Goal: Task Accomplishment & Management: Manage account settings

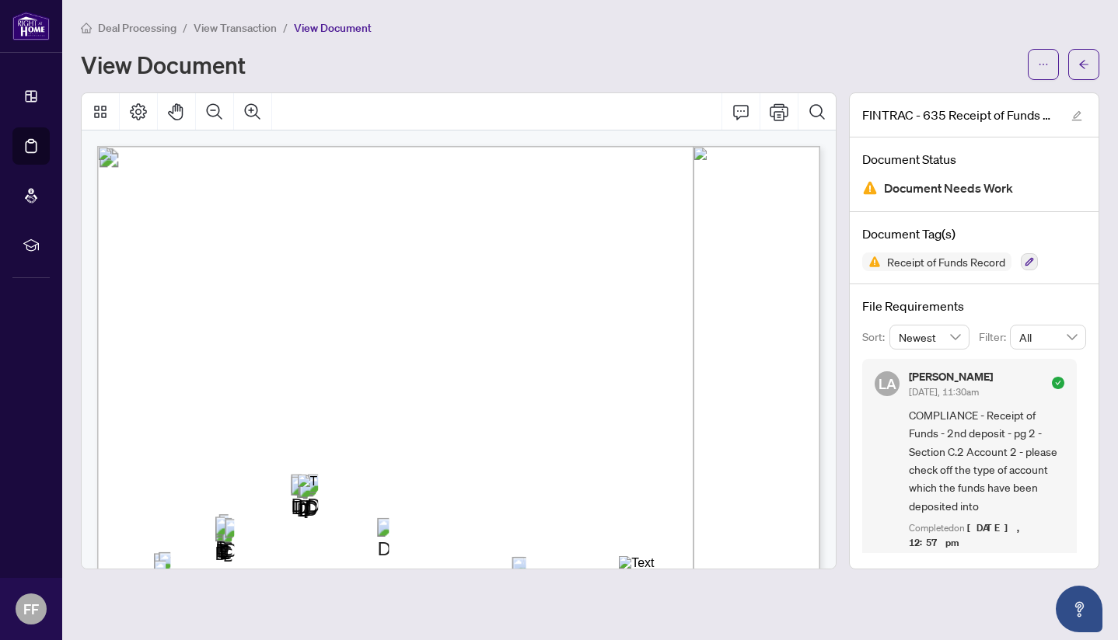
click at [230, 29] on span "View Transaction" at bounding box center [235, 28] width 83 height 14
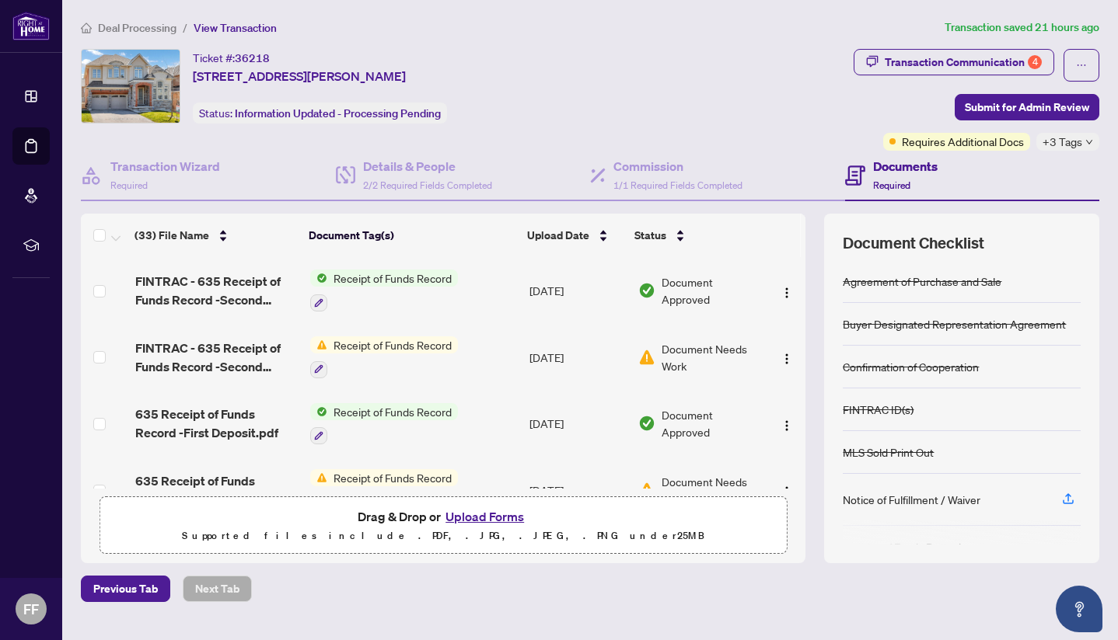
scroll to position [33, 0]
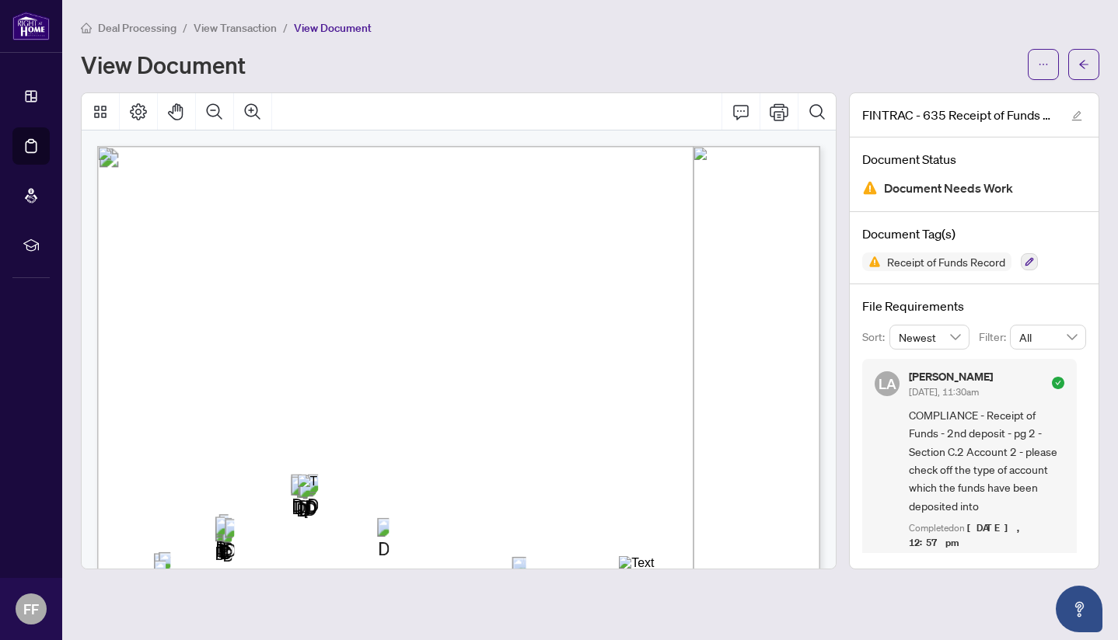
click at [124, 28] on span "Deal Processing" at bounding box center [137, 28] width 78 height 14
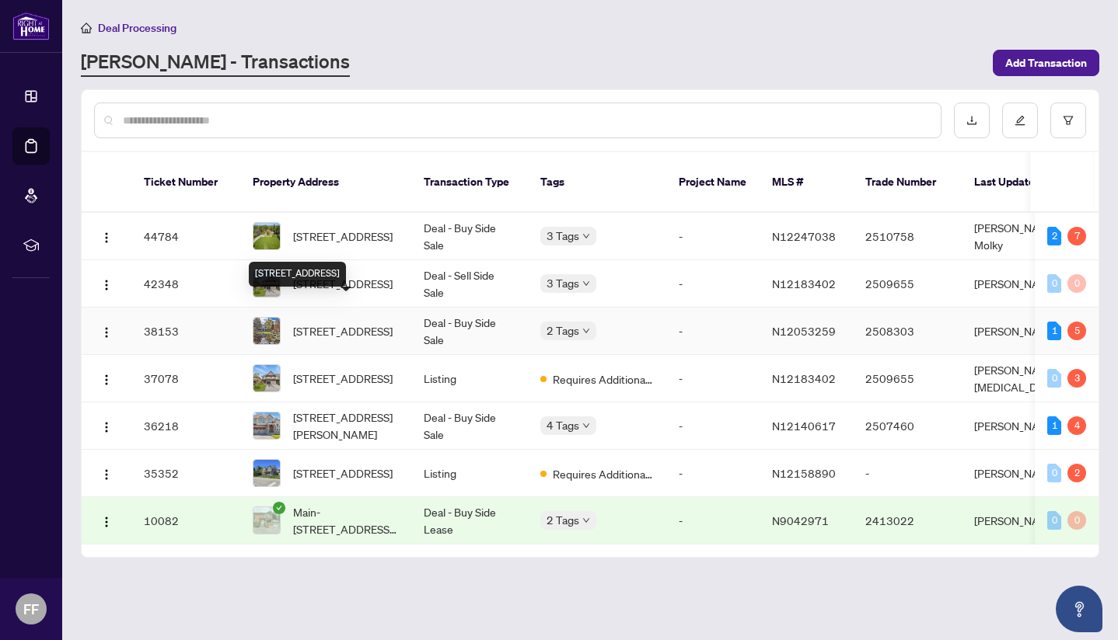
click at [375, 323] on span "716 Woodland Acres Cres, Vaughan, Ontario L6A 1G2, Canada" at bounding box center [342, 331] width 99 height 17
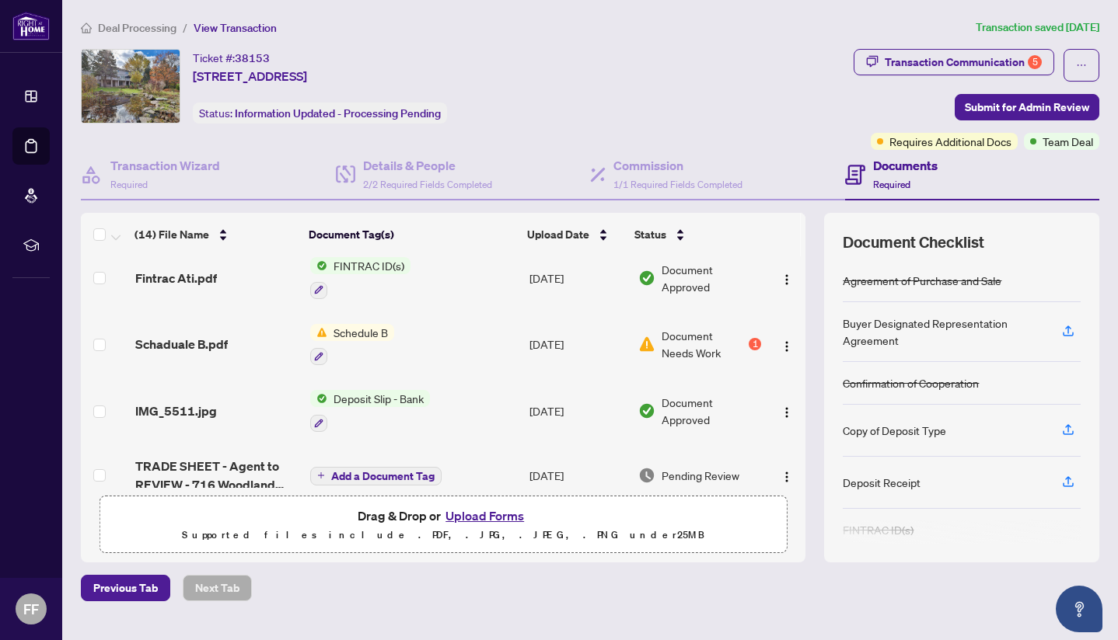
scroll to position [79, 0]
click at [729, 341] on span "Document Needs Work" at bounding box center [703, 343] width 84 height 34
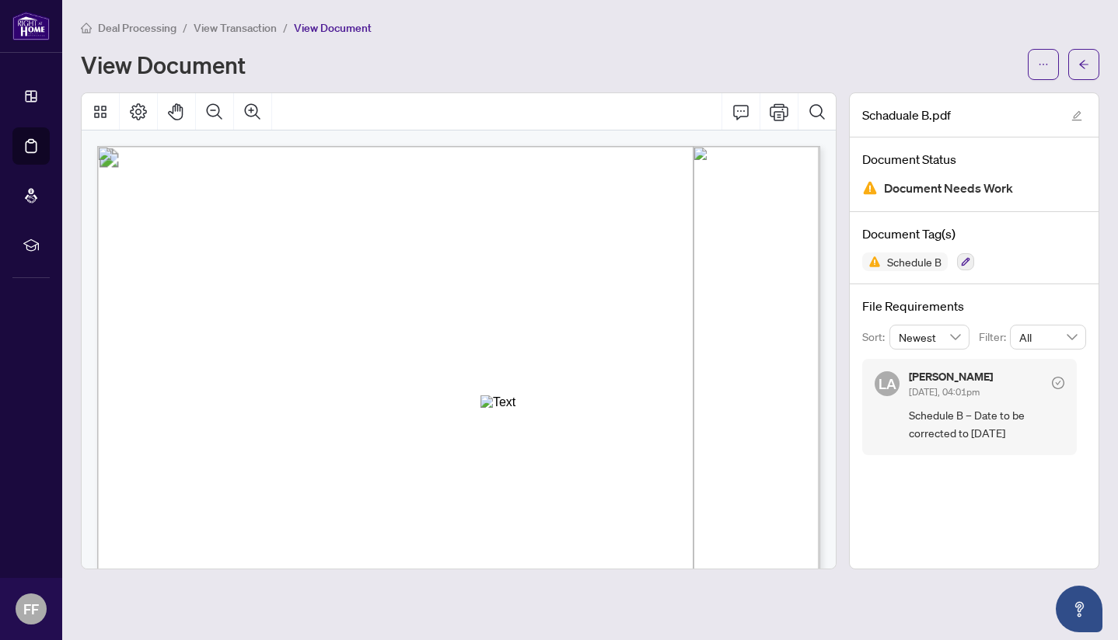
click at [212, 23] on span "View Transaction" at bounding box center [235, 28] width 83 height 14
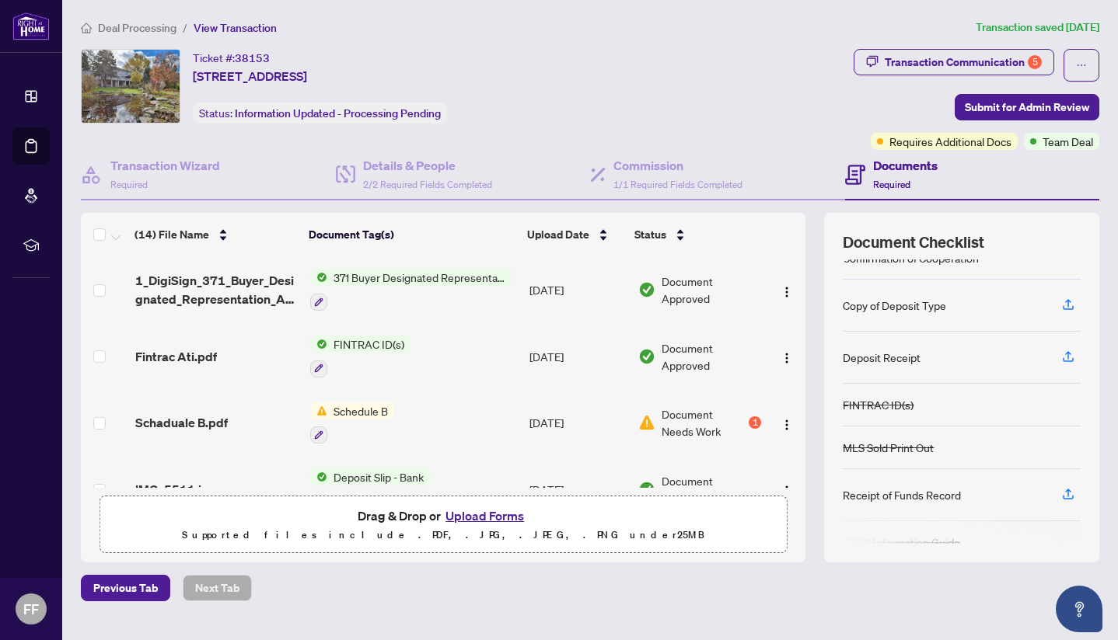
click at [131, 31] on span "Deal Processing" at bounding box center [137, 28] width 78 height 14
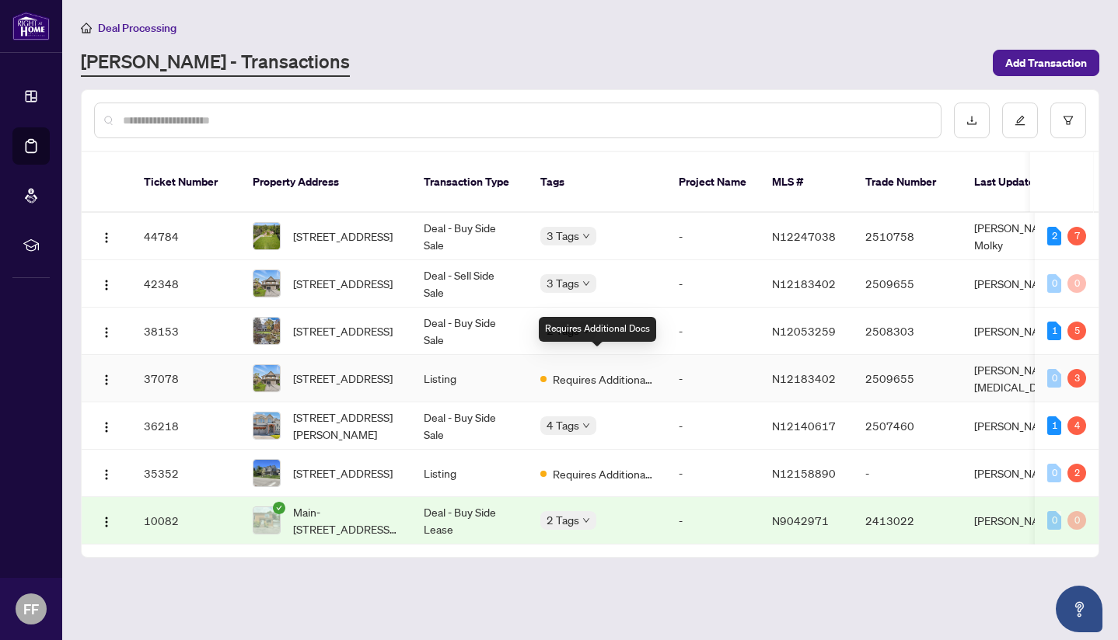
click at [577, 371] on span "Requires Additional Docs" at bounding box center [603, 379] width 101 height 17
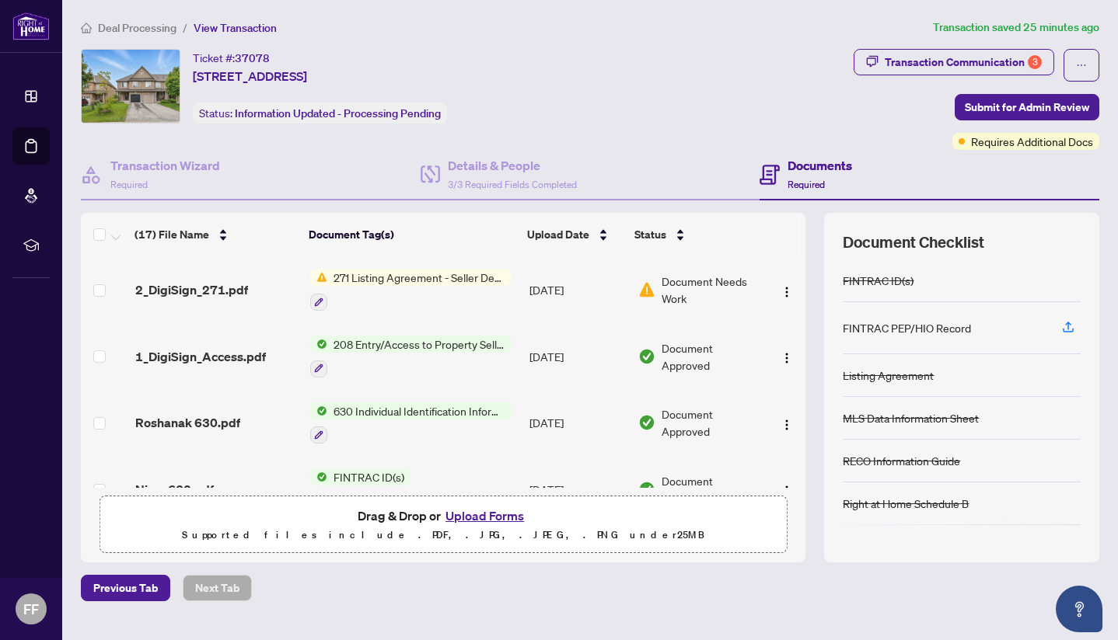
click at [493, 286] on div "271 Listing Agreement - Seller Designated Representation Agreement Authority to…" at bounding box center [410, 290] width 201 height 42
click at [694, 292] on span "Document Needs Work" at bounding box center [710, 290] width 99 height 34
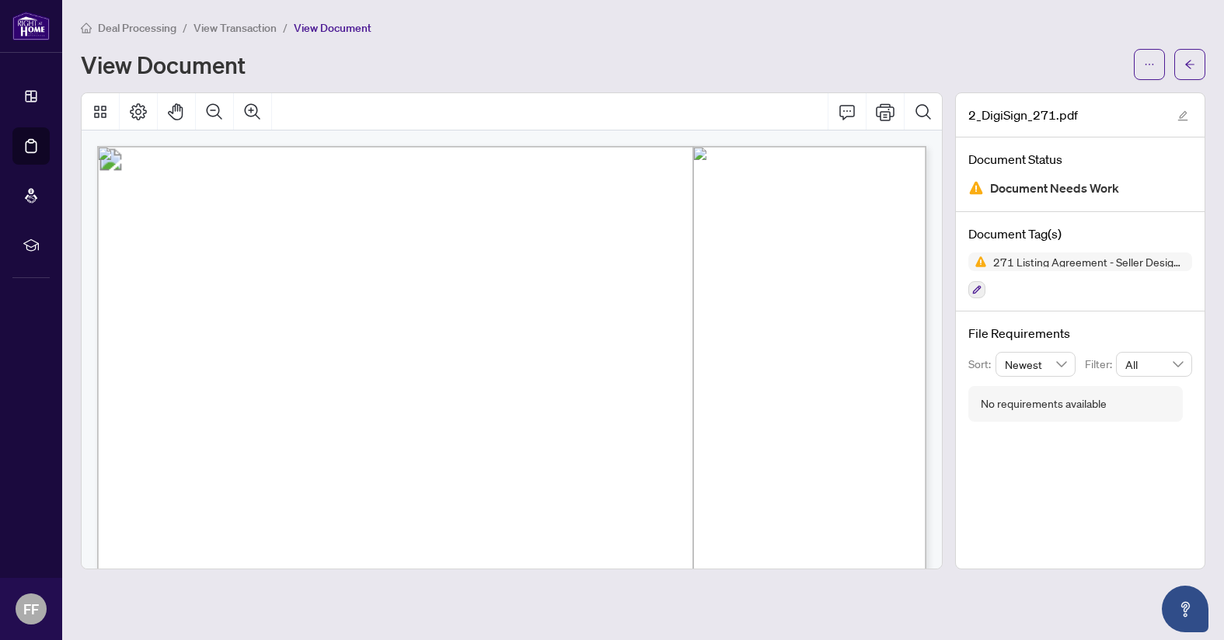
click at [229, 22] on span "View Transaction" at bounding box center [235, 28] width 83 height 14
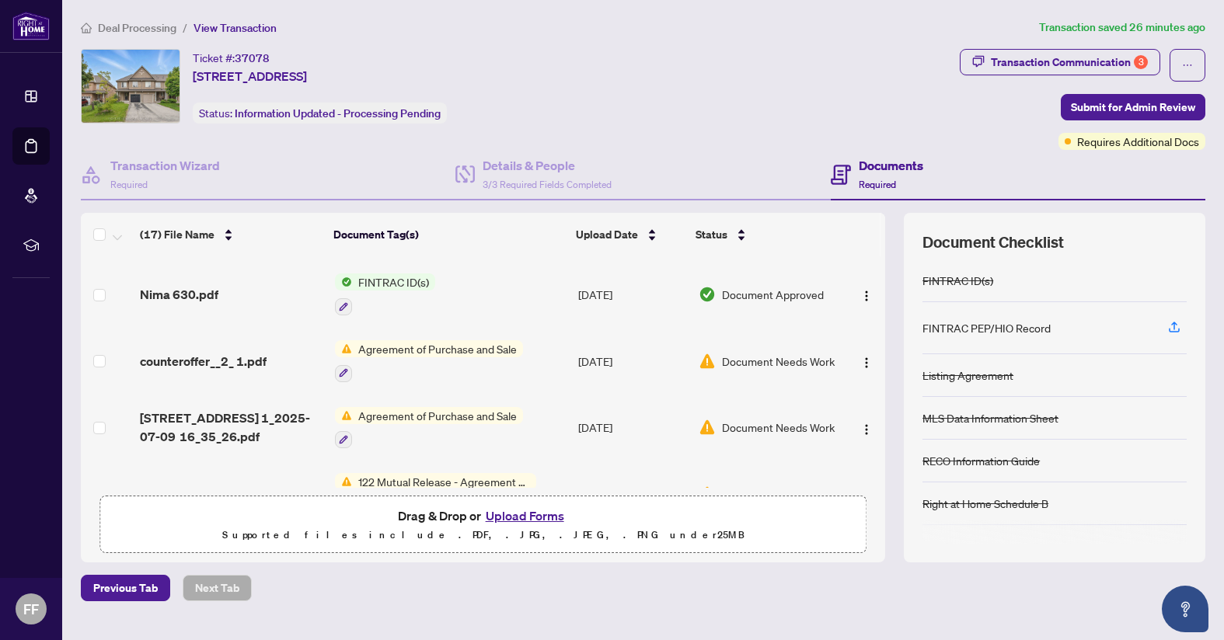
scroll to position [197, 0]
click at [763, 361] on span "Document Needs Work" at bounding box center [778, 358] width 113 height 17
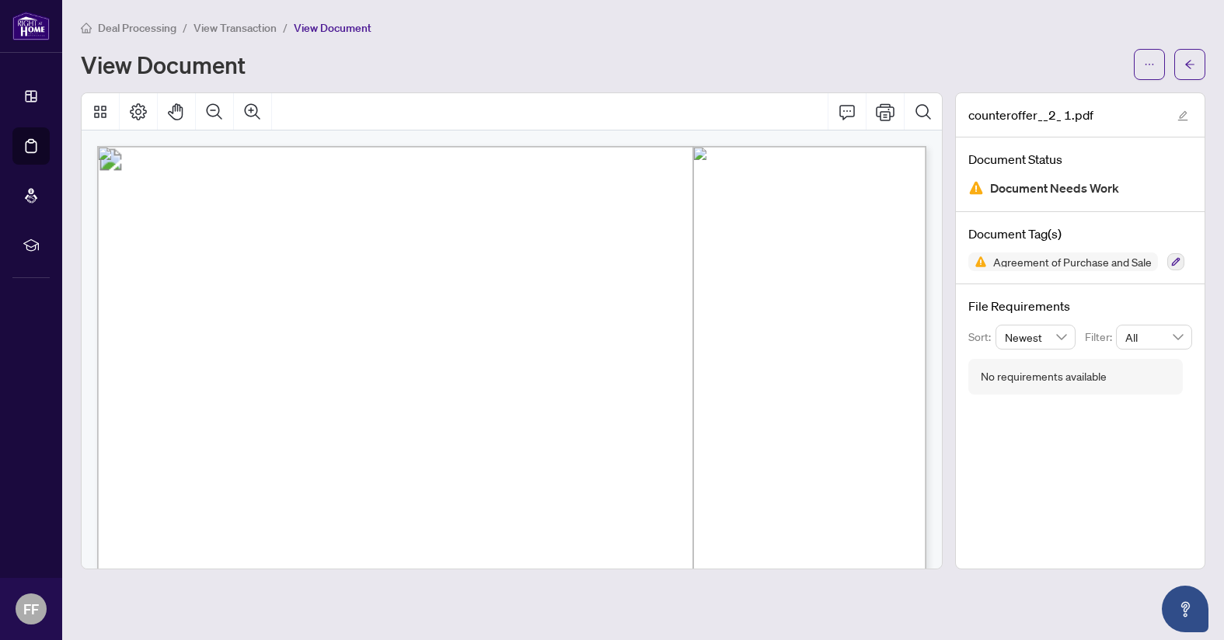
click at [249, 24] on span "View Transaction" at bounding box center [235, 28] width 83 height 14
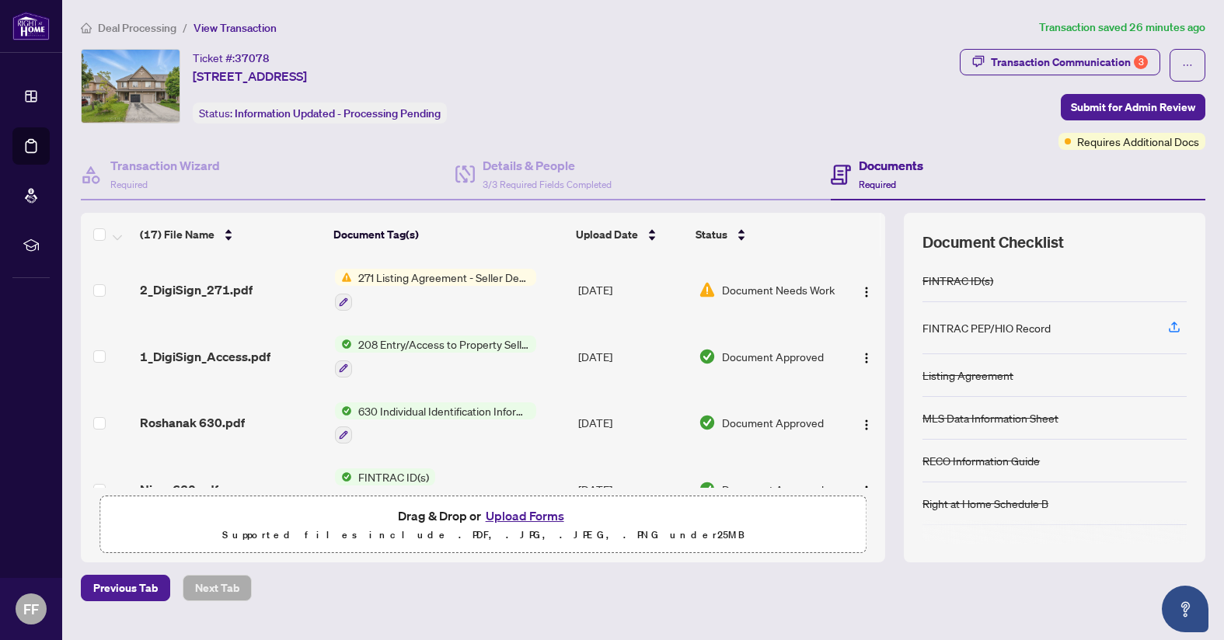
click at [141, 21] on span "Deal Processing" at bounding box center [137, 28] width 78 height 14
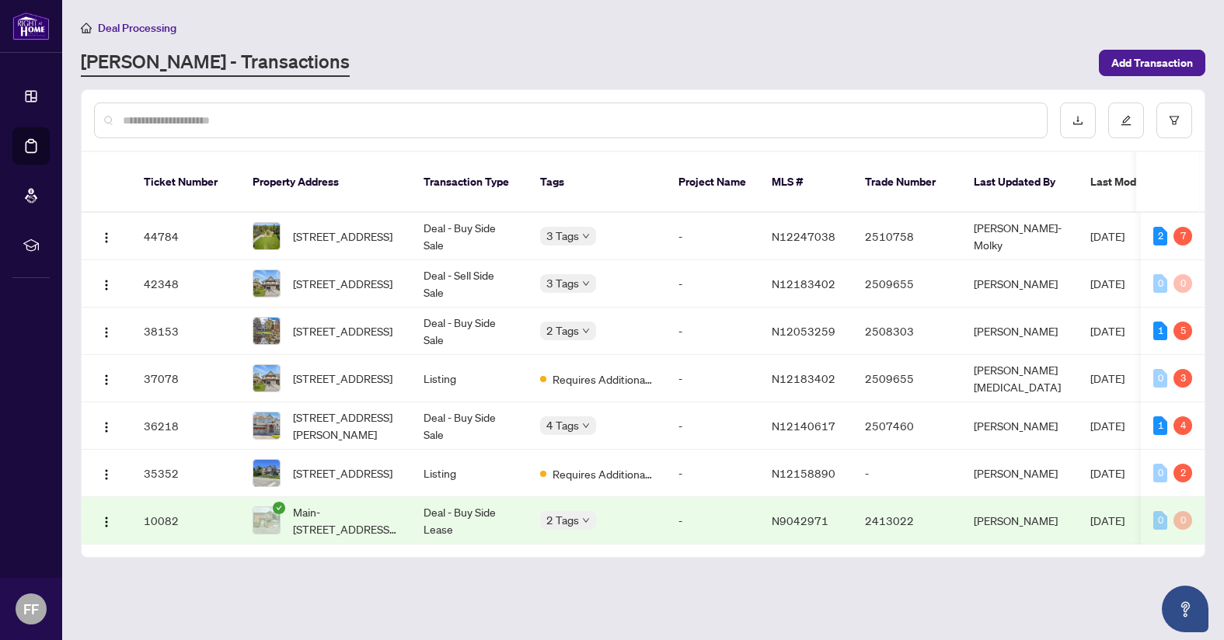
click at [154, 21] on span "Deal Processing" at bounding box center [137, 28] width 78 height 14
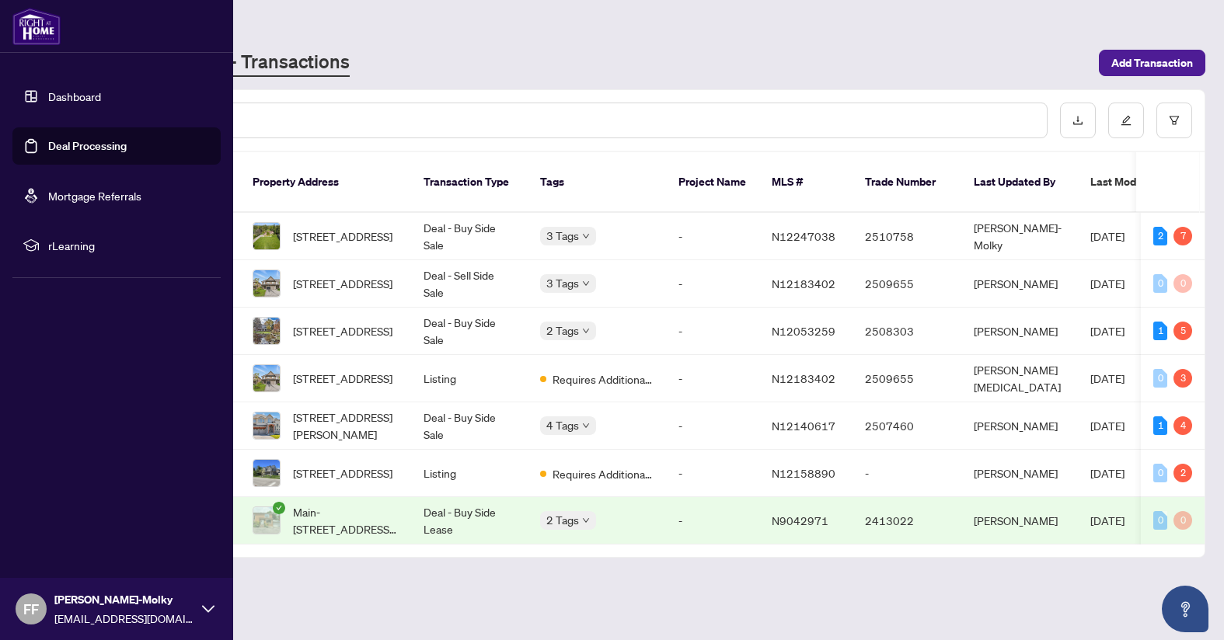
click at [86, 94] on link "Dashboard" at bounding box center [74, 96] width 53 height 14
